Goal: Find specific page/section: Find specific page/section

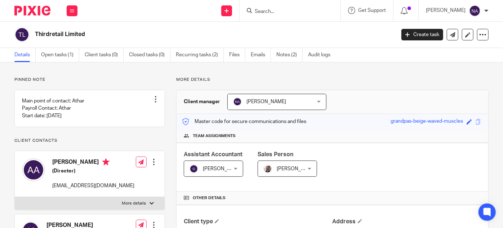
click at [292, 14] on input "Search" at bounding box center [286, 12] width 65 height 6
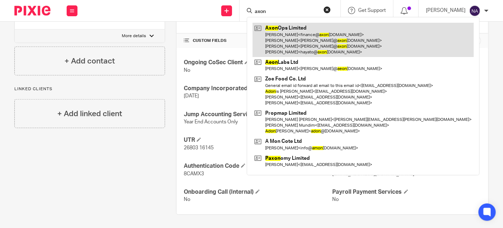
type input "axon"
click at [309, 28] on link at bounding box center [362, 40] width 221 height 34
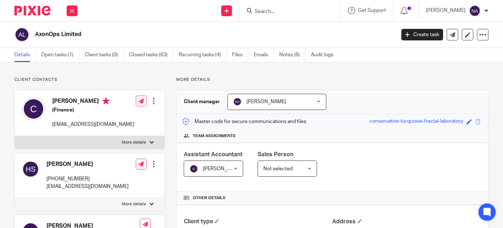
scroll to position [229, 0]
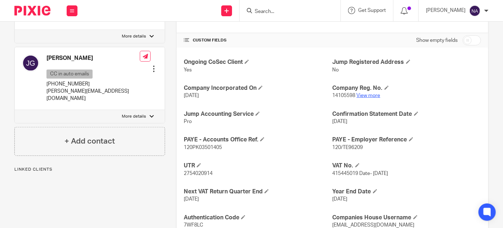
click at [368, 95] on link "View more" at bounding box center [369, 95] width 24 height 5
click at [311, 12] on input "Search" at bounding box center [286, 12] width 65 height 6
type input "A"
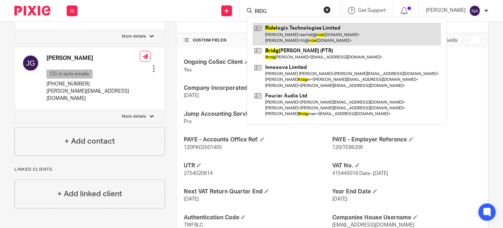
type input "RIDG"
click at [342, 38] on link at bounding box center [346, 34] width 188 height 22
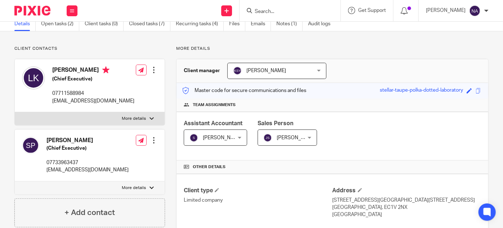
scroll to position [32, 0]
